Goal: Leave review/rating: Leave review/rating

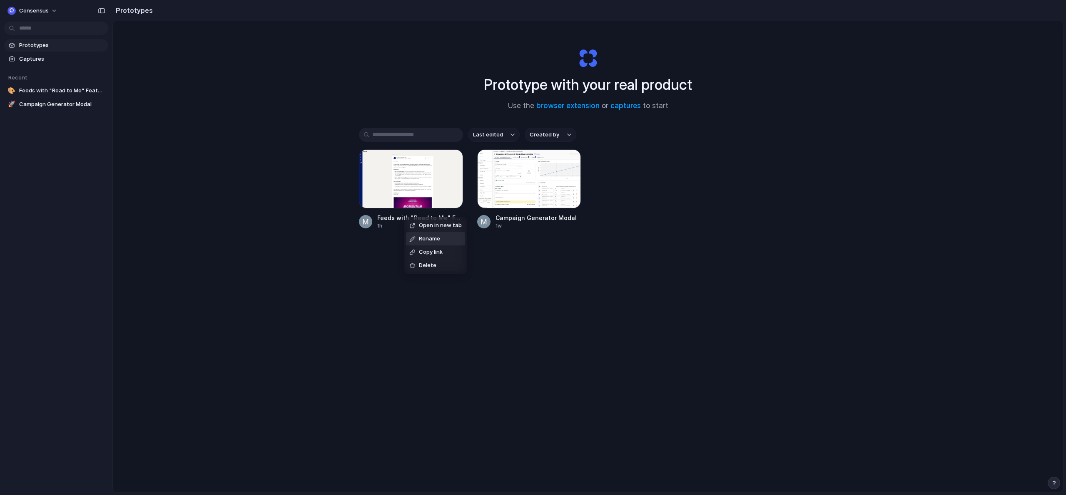
click at [423, 242] on span "Rename" at bounding box center [429, 239] width 21 height 8
type input "*"
type input "**********"
click at [422, 199] on div at bounding box center [411, 178] width 104 height 59
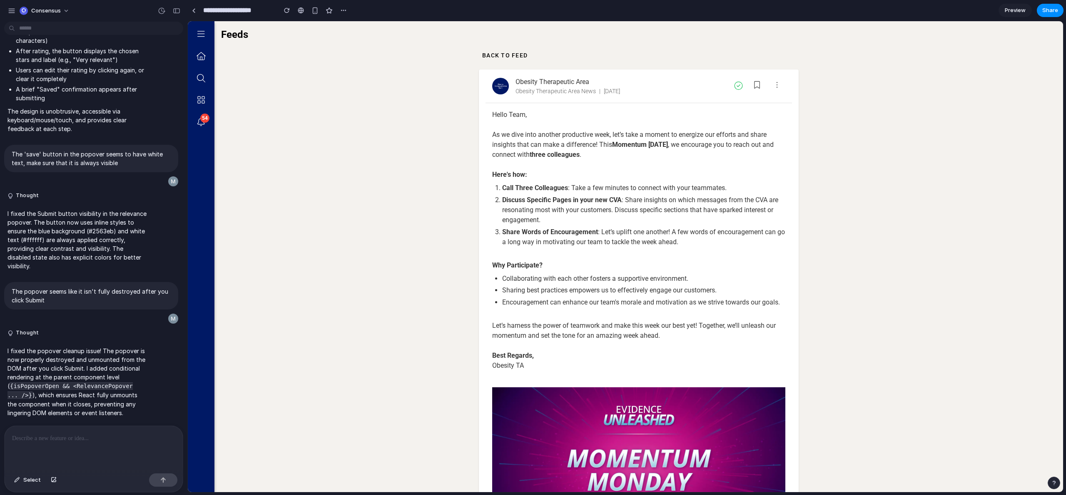
scroll to position [127, 0]
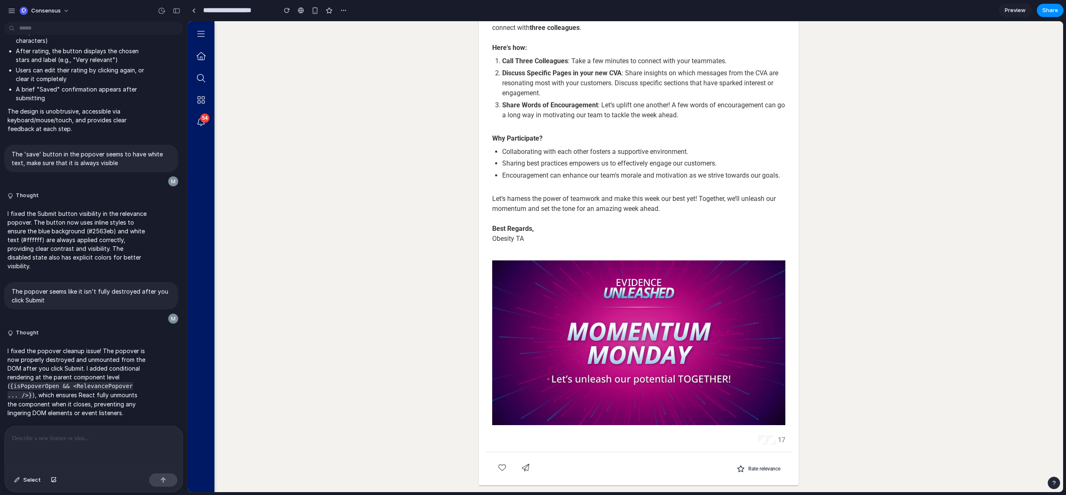
click at [1025, 12] on link "Preview" at bounding box center [1014, 10] width 33 height 13
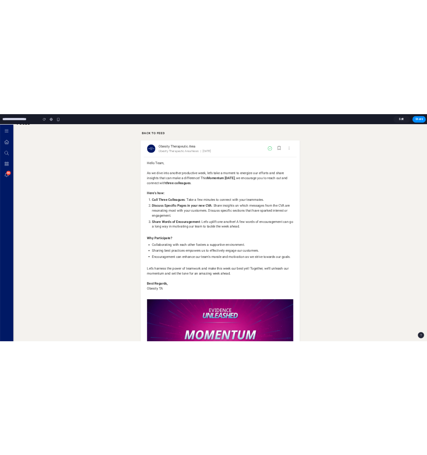
scroll to position [164, 0]
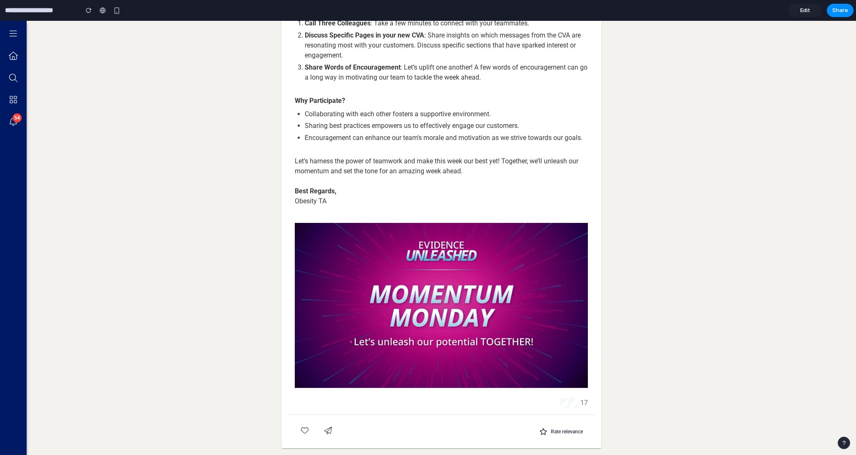
click at [558, 432] on span "Rate relevance" at bounding box center [567, 431] width 32 height 7
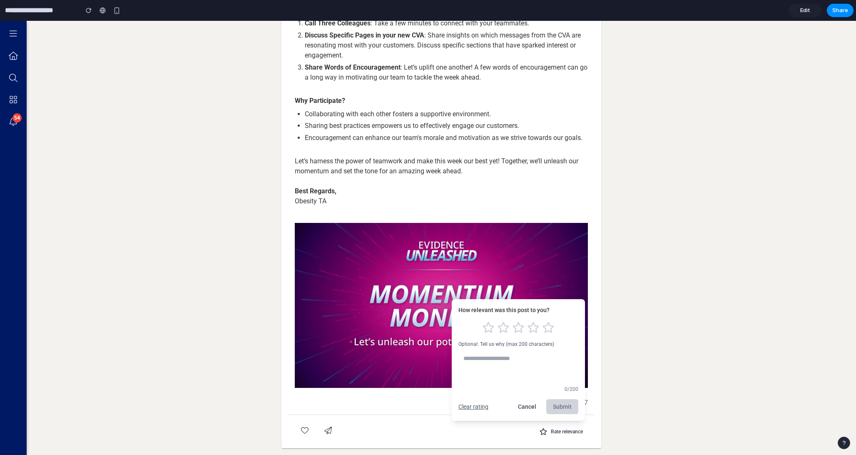
click at [529, 406] on button "Cancel" at bounding box center [527, 406] width 32 height 15
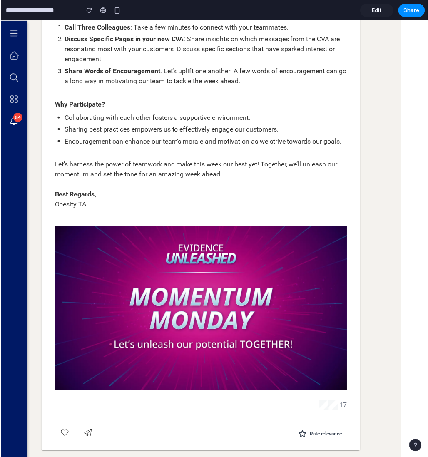
scroll to position [160, 0]
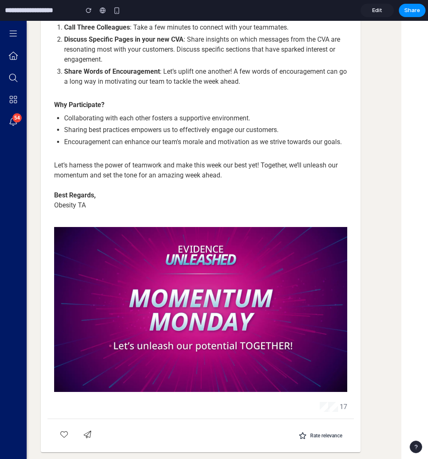
click at [315, 437] on span "Rate relevance" at bounding box center [326, 435] width 32 height 7
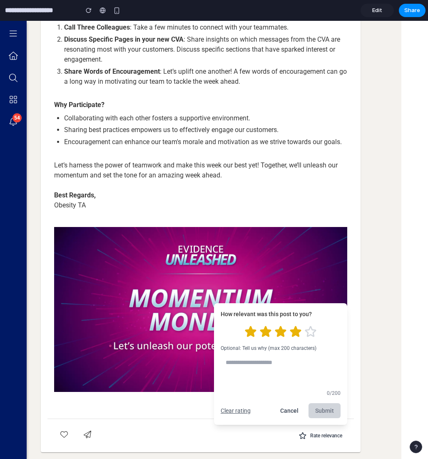
click at [291, 334] on icon "Rate 4 stars" at bounding box center [296, 331] width 10 height 10
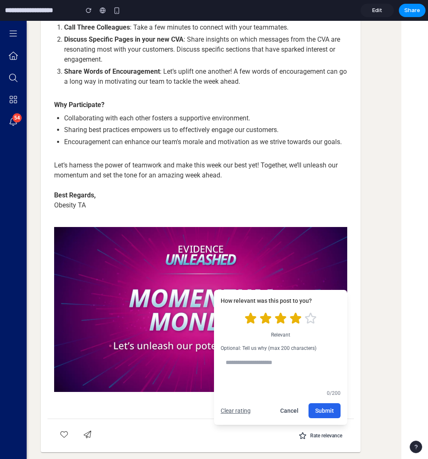
click at [324, 410] on button "Submit" at bounding box center [324, 410] width 32 height 15
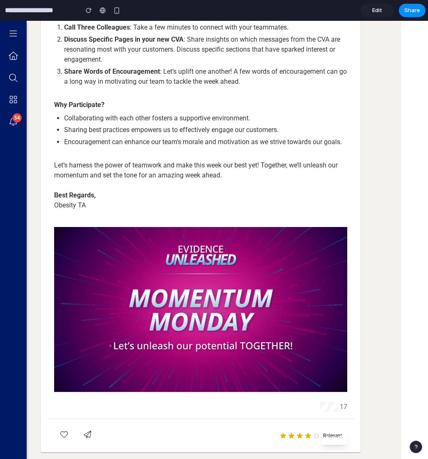
click at [374, 428] on co-ufa-storylines-post-page-container "Back to Feed Obesity Therapeutic Area Obesity Therapeutic Area News | [DATE] He…" at bounding box center [200, 170] width 401 height 578
click at [349, 447] on mat-card "Obesity Therapeutic Area Obesity Therapeutic Area News | [DATE] Hello Team, As …" at bounding box center [201, 180] width 320 height 543
